Goal: Information Seeking & Learning: Learn about a topic

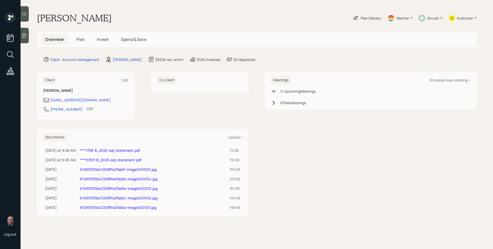
click at [95, 38] on h5 "Invest" at bounding box center [103, 39] width 20 height 11
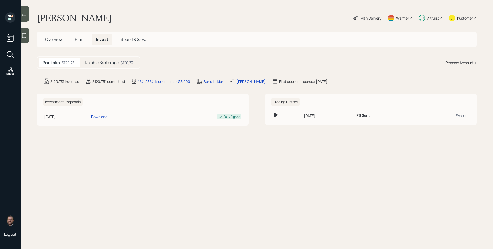
click at [96, 62] on h5 "Taxable Brokerage" at bounding box center [101, 62] width 35 height 5
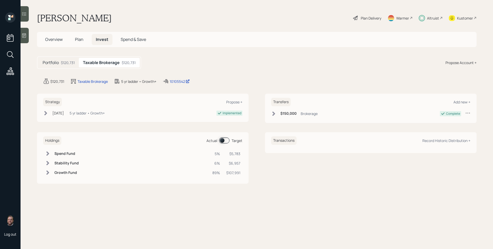
click at [57, 173] on h6 "Growth Fund" at bounding box center [66, 172] width 24 height 4
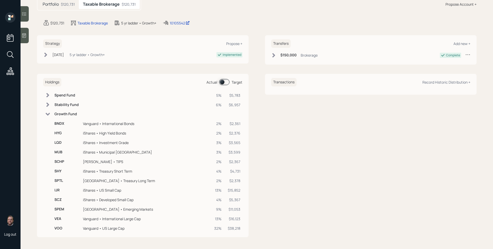
scroll to position [59, 0]
